Goal: Task Accomplishment & Management: Complete application form

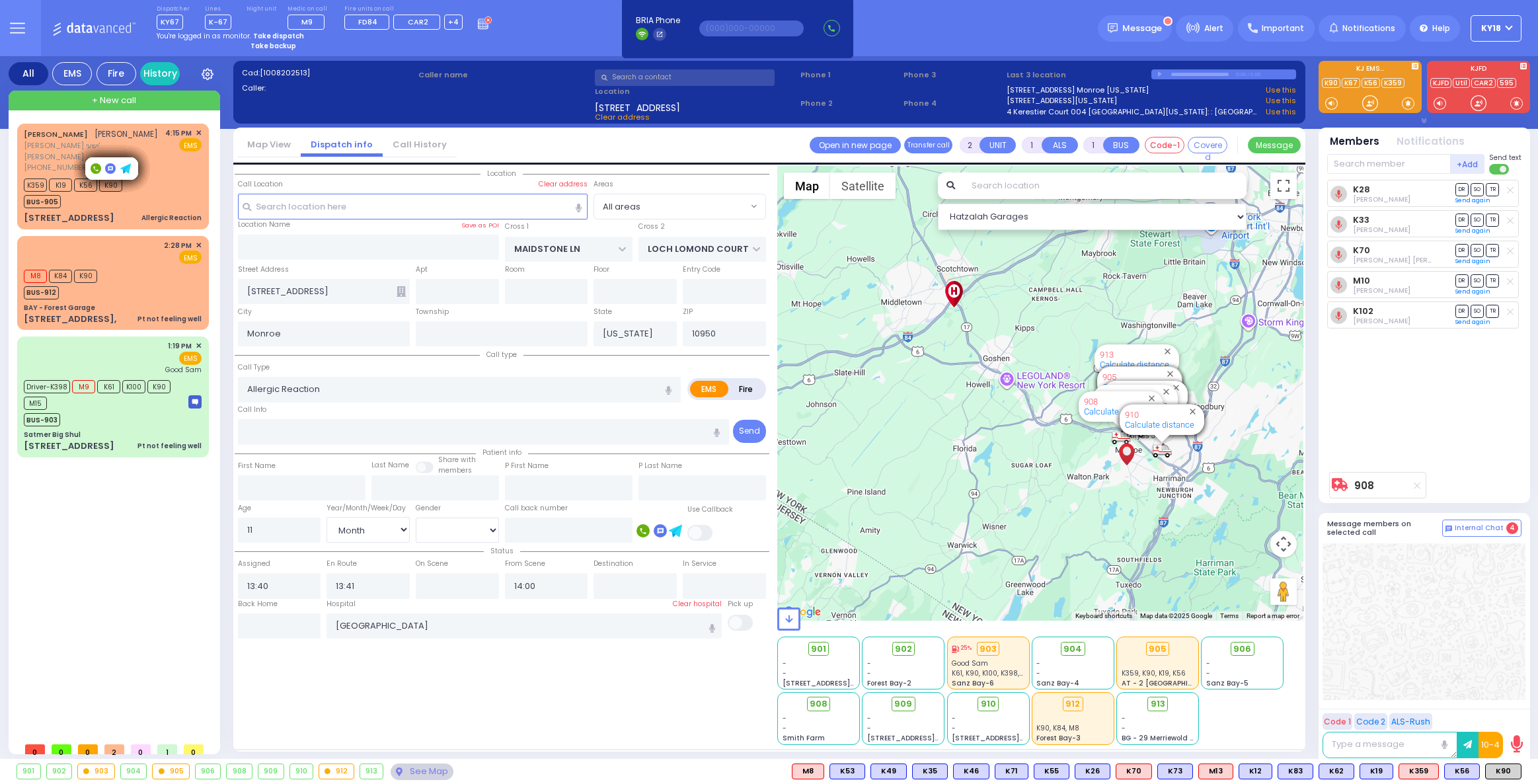
select select "Month"
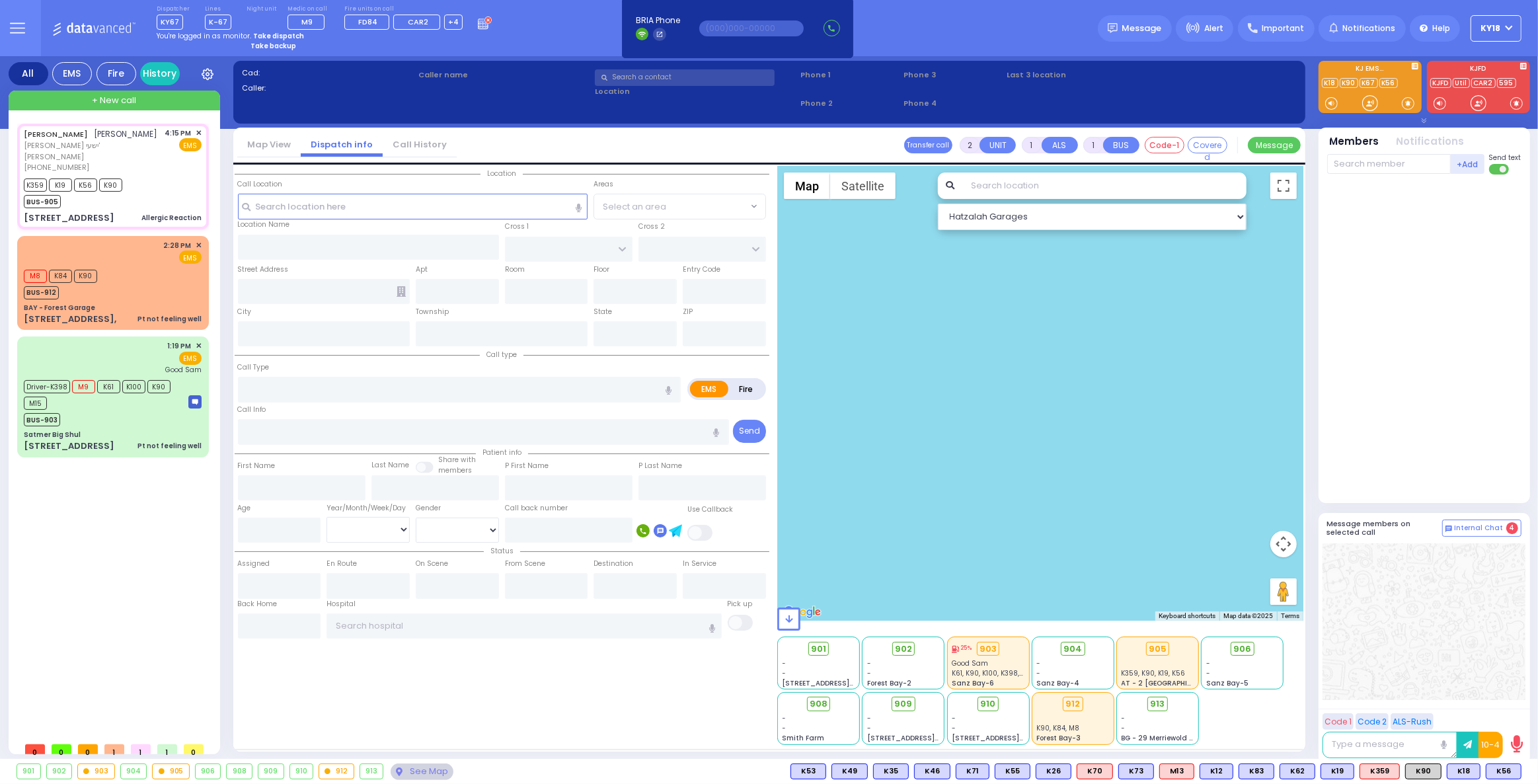
select select
type input "Allergic Reaction"
radio input "true"
type input "[PERSON_NAME]"
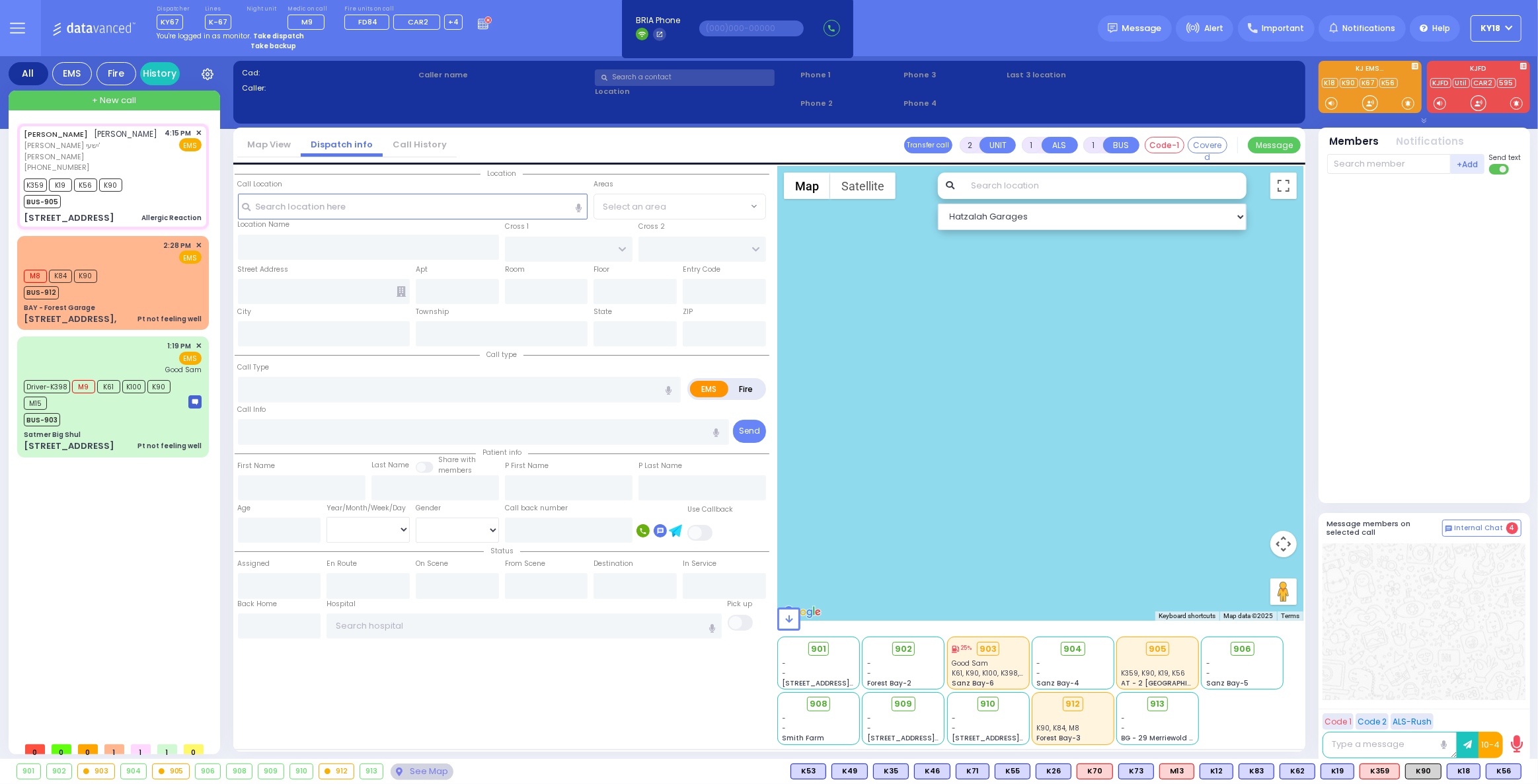
select select
type input "16:15"
type input "16:16"
type input "16:18"
select select "Hatzalah Garages"
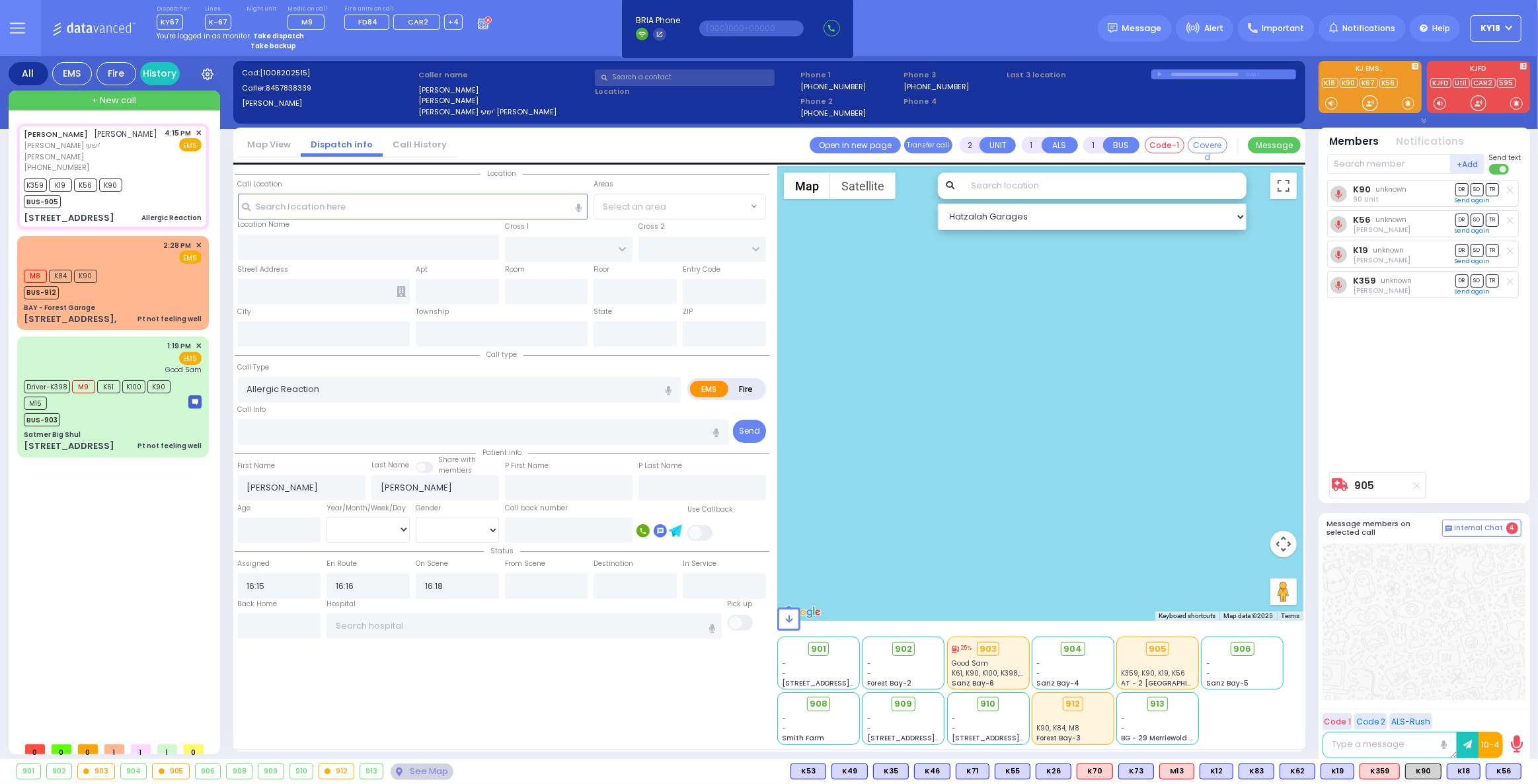
type input "[GEOGRAPHIC_DATA]"
type input "[STREET_ADDRESS]"
type input "302"
type input "[PERSON_NAME]"
type input "[US_STATE]"
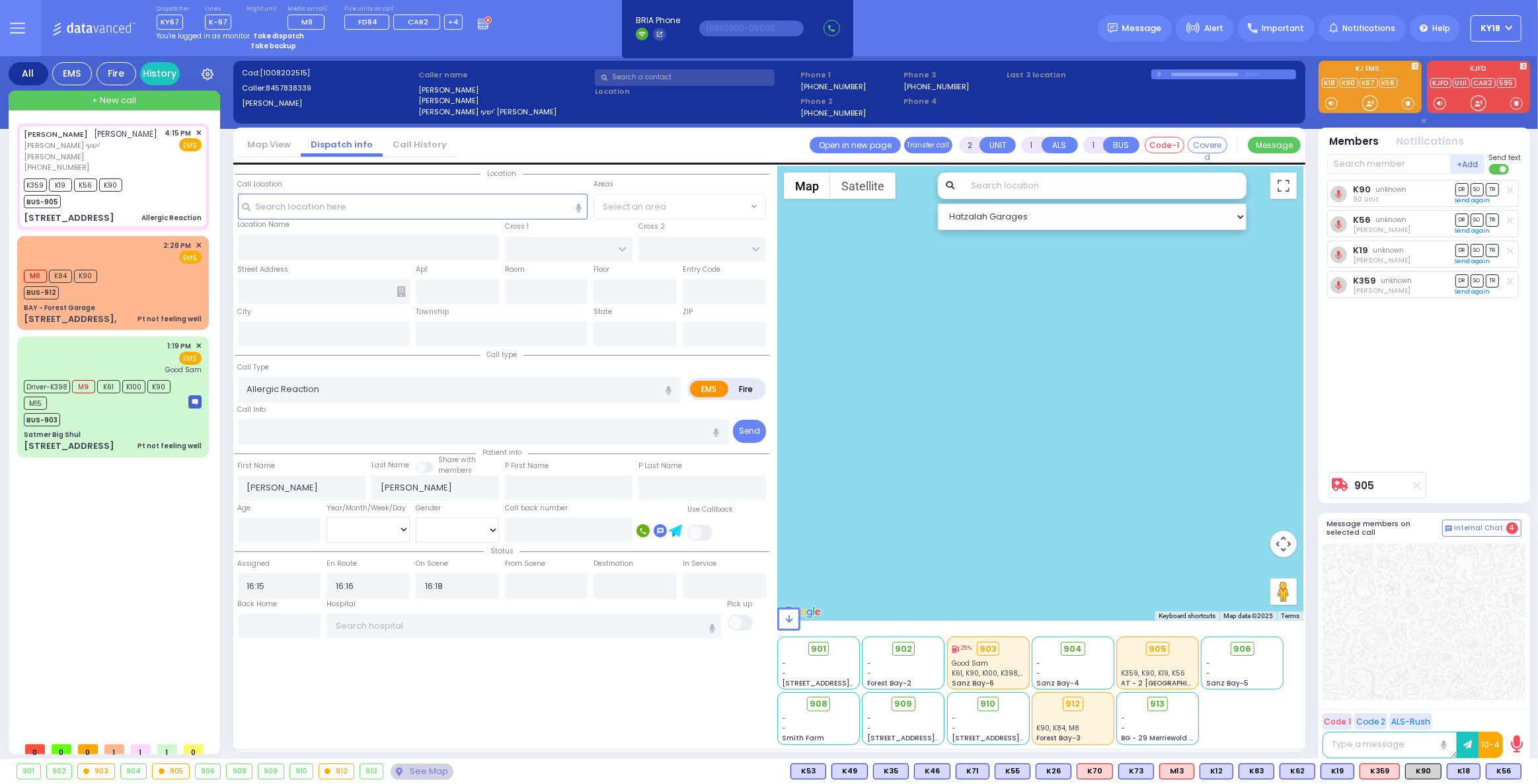
type input "10950"
select select "[GEOGRAPHIC_DATA]"
